Goal: Information Seeking & Learning: Learn about a topic

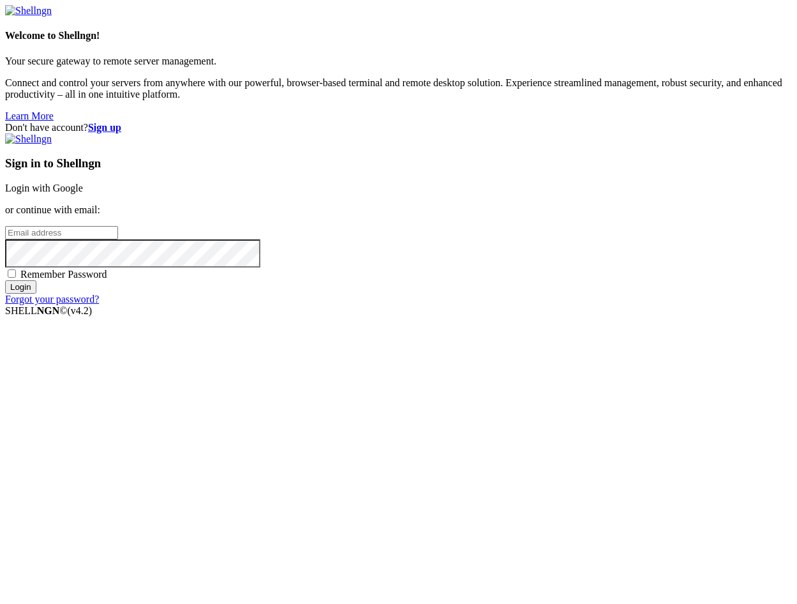
click at [83, 193] on link "Login with Google" at bounding box center [44, 188] width 78 height 11
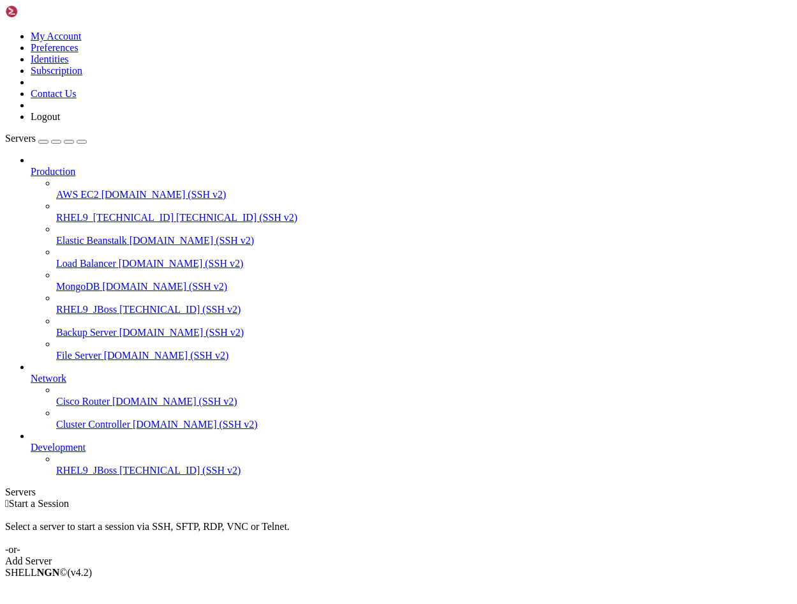
click at [119, 475] on span "[TECHNICAL_ID] (SSH v2)" at bounding box center [179, 470] width 121 height 11
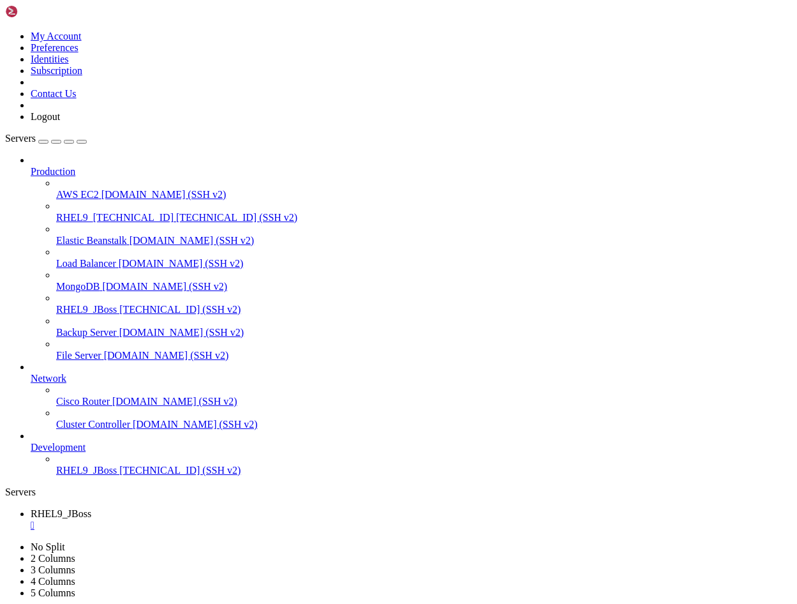
drag, startPoint x: 201, startPoint y: 943, endPoint x: 74, endPoint y: 942, distance: 127.0
drag, startPoint x: 151, startPoint y: 1202, endPoint x: 386, endPoint y: 1201, distance: 235.5
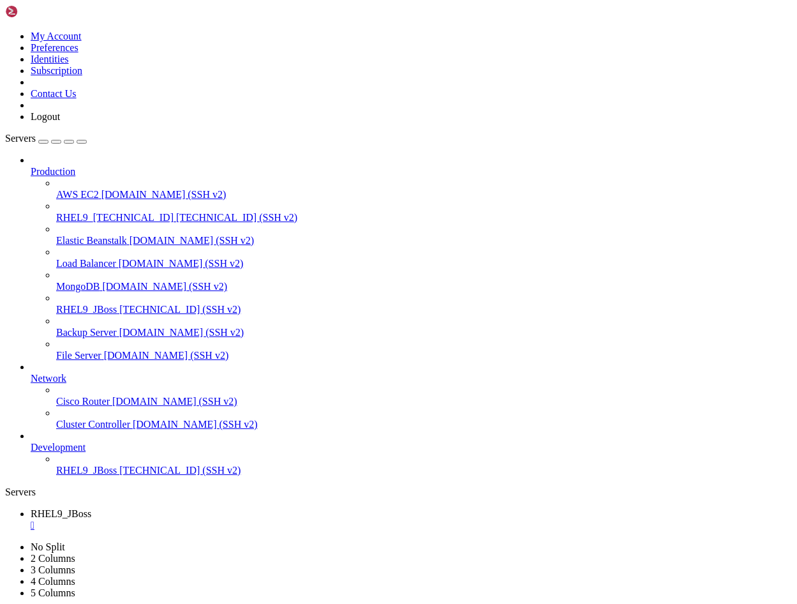
drag, startPoint x: 204, startPoint y: 1123, endPoint x: 15, endPoint y: 1023, distance: 213.8
drag, startPoint x: 193, startPoint y: 1241, endPoint x: 6, endPoint y: 1019, distance: 289.8
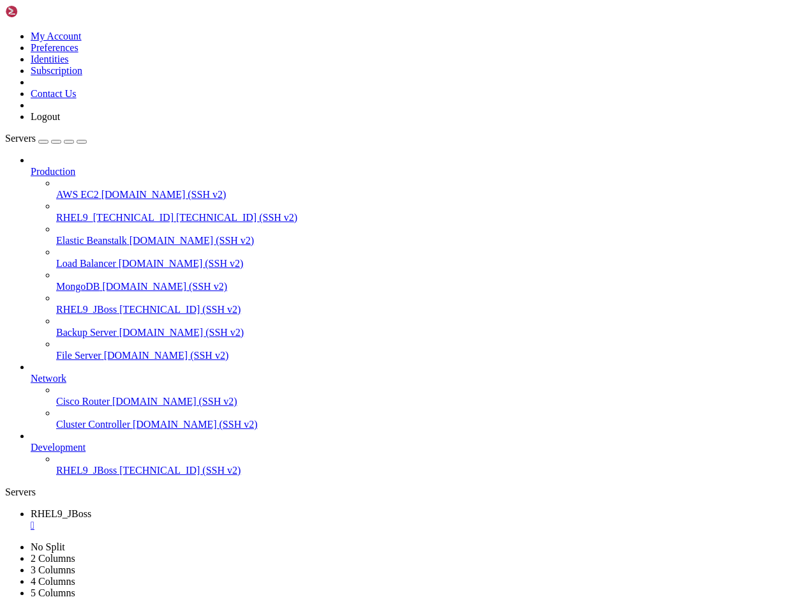
drag, startPoint x: 182, startPoint y: 1234, endPoint x: 11, endPoint y: 1020, distance: 273.8
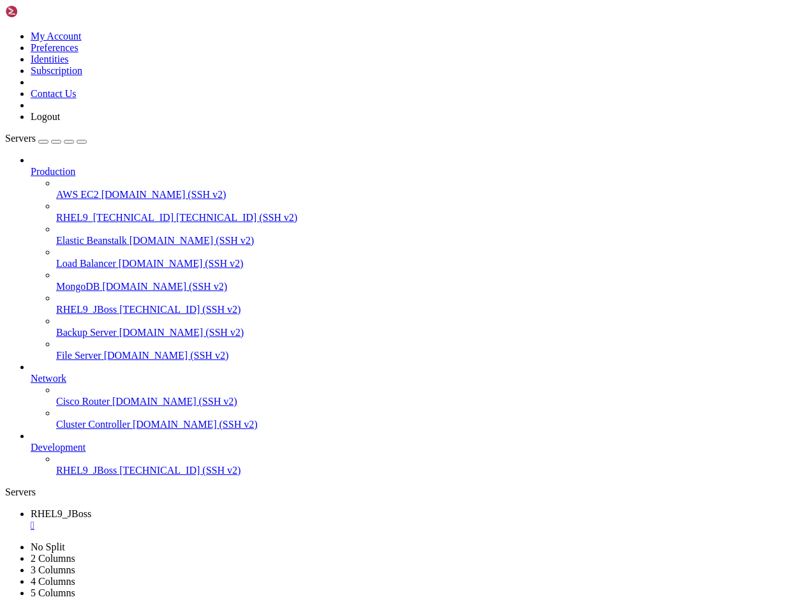
drag, startPoint x: 80, startPoint y: 772, endPoint x: 121, endPoint y: 775, distance: 41.7
drag, startPoint x: 290, startPoint y: 775, endPoint x: 78, endPoint y: 782, distance: 212.0
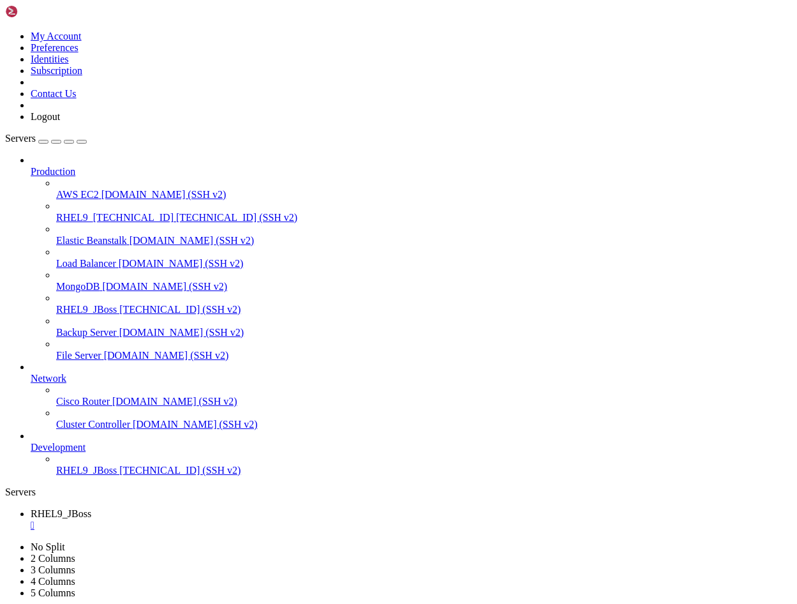
scroll to position [11597, 0]
drag, startPoint x: 91, startPoint y: 779, endPoint x: 182, endPoint y: 776, distance: 91.3
drag, startPoint x: 78, startPoint y: 782, endPoint x: 301, endPoint y: 784, distance: 222.7
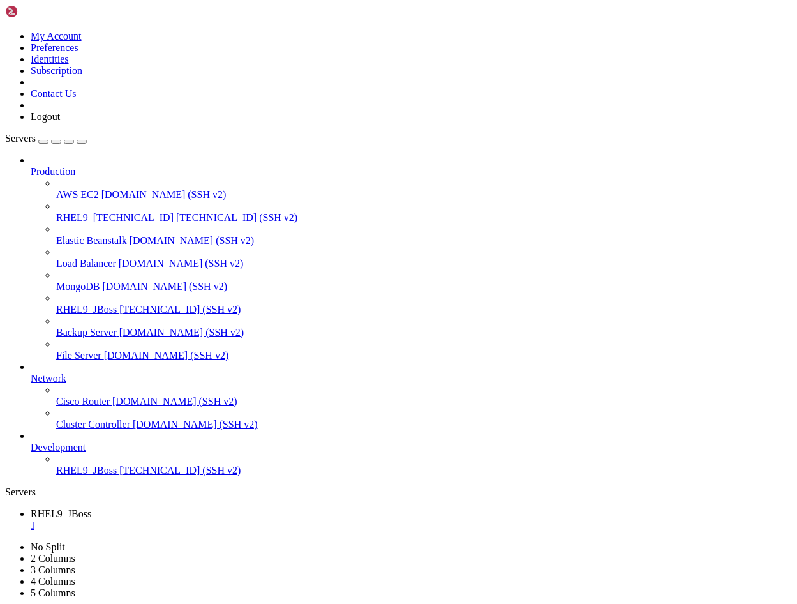
drag, startPoint x: 75, startPoint y: 777, endPoint x: 198, endPoint y: 791, distance: 124.6
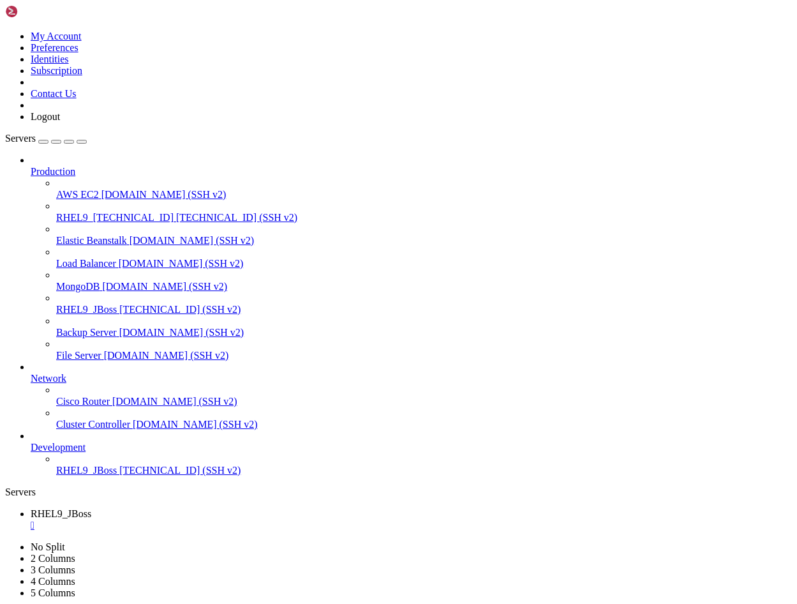
drag, startPoint x: 223, startPoint y: 779, endPoint x: 91, endPoint y: 780, distance: 131.5
drag, startPoint x: 212, startPoint y: 781, endPoint x: 91, endPoint y: 778, distance: 121.9
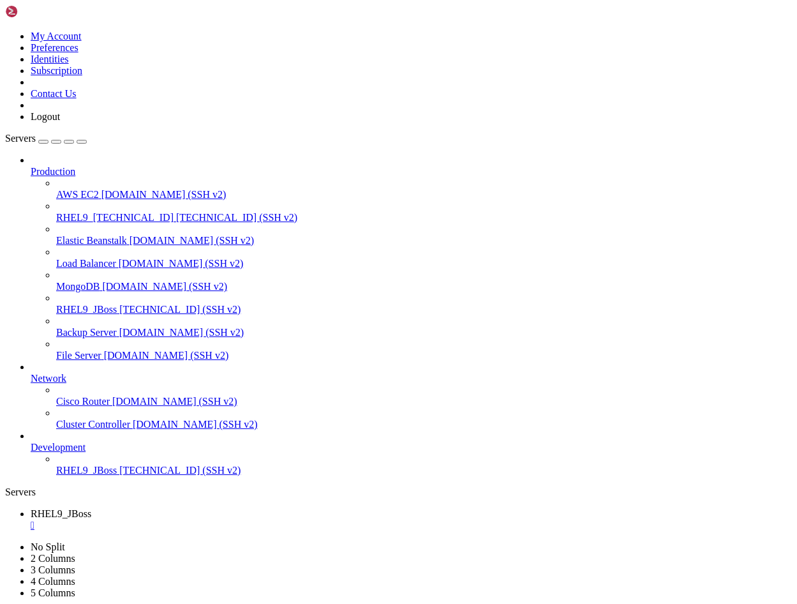
scroll to position [14656, 0]
drag, startPoint x: 73, startPoint y: 777, endPoint x: 215, endPoint y: 778, distance: 141.7
drag, startPoint x: 74, startPoint y: 778, endPoint x: 195, endPoint y: 777, distance: 121.2
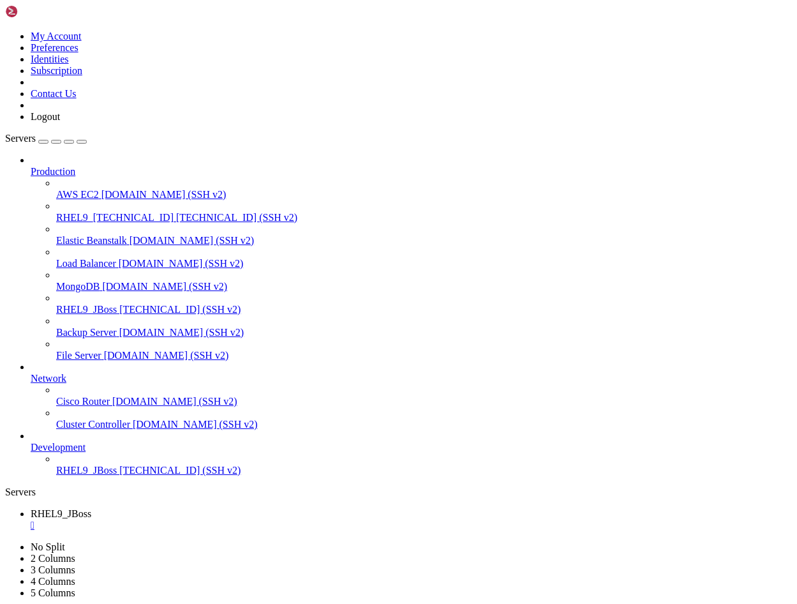
drag, startPoint x: 75, startPoint y: 779, endPoint x: 237, endPoint y: 777, distance: 162.7
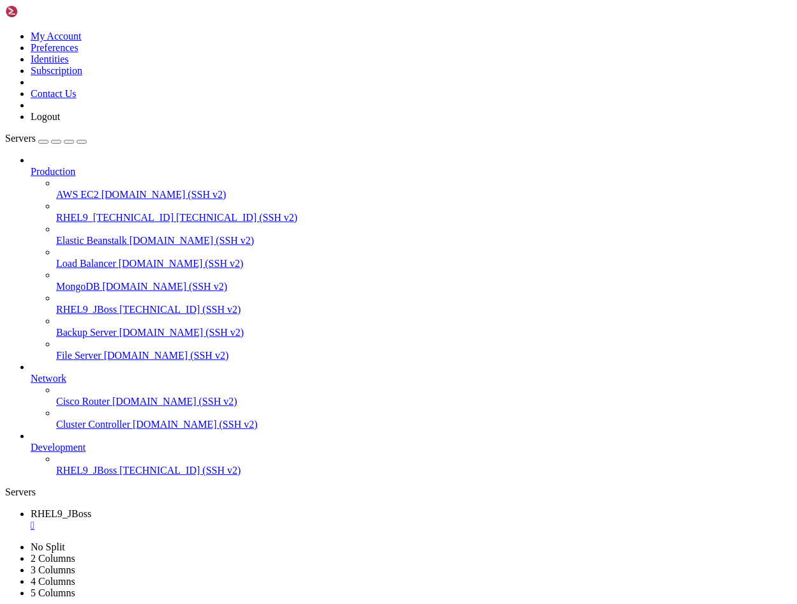
drag, startPoint x: 80, startPoint y: 779, endPoint x: 351, endPoint y: 782, distance: 271.2
drag, startPoint x: 79, startPoint y: 776, endPoint x: 289, endPoint y: 773, distance: 210.0
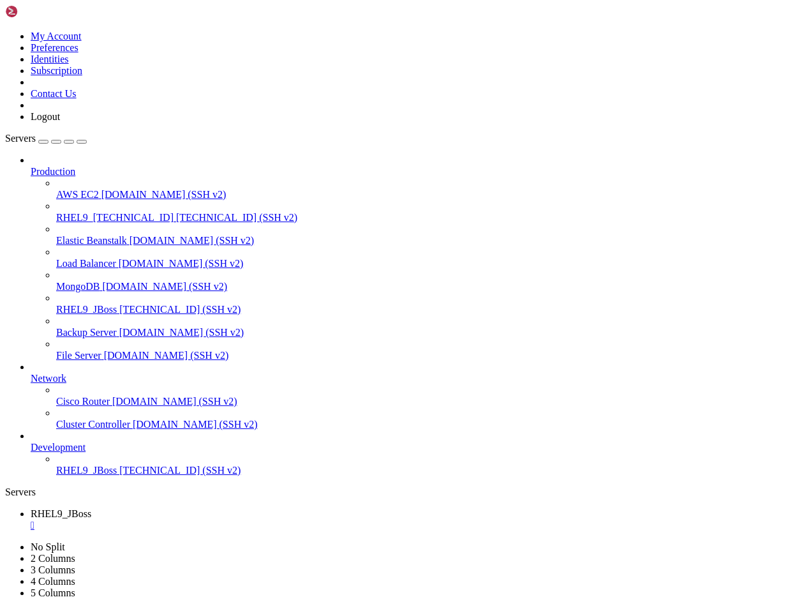
scroll to position [17227, 0]
drag, startPoint x: 86, startPoint y: 778, endPoint x: 181, endPoint y: 781, distance: 95.1
drag, startPoint x: 89, startPoint y: 776, endPoint x: 251, endPoint y: 789, distance: 163.3
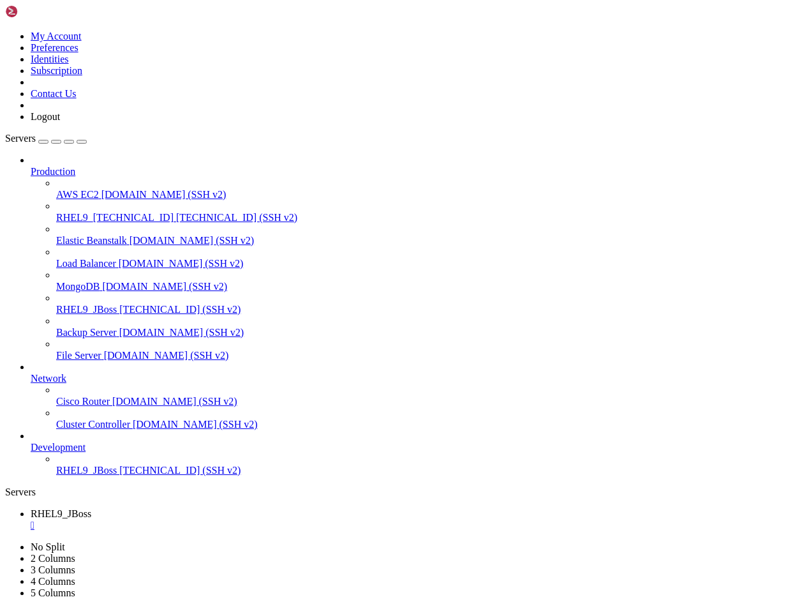
drag, startPoint x: 84, startPoint y: 777, endPoint x: 307, endPoint y: 779, distance: 222.7
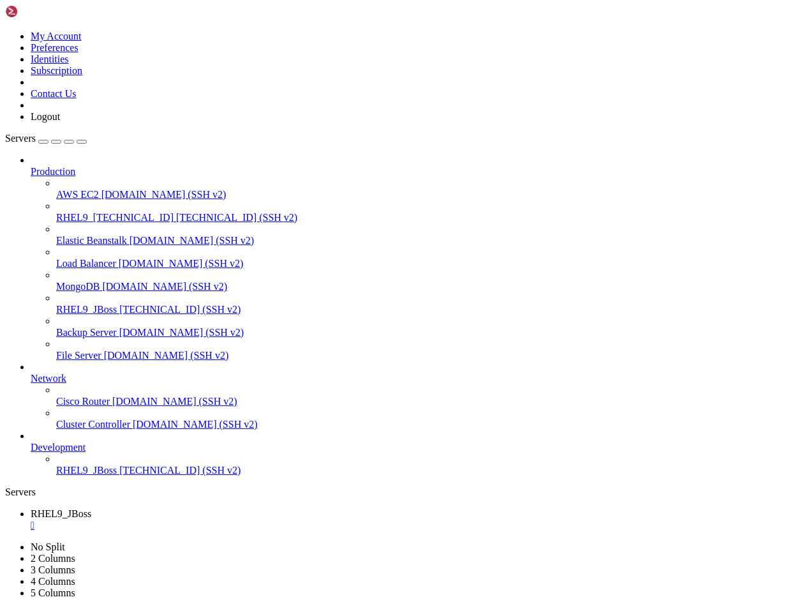
drag, startPoint x: 84, startPoint y: 779, endPoint x: 248, endPoint y: 777, distance: 163.4
